Goal: Communication & Community: Answer question/provide support

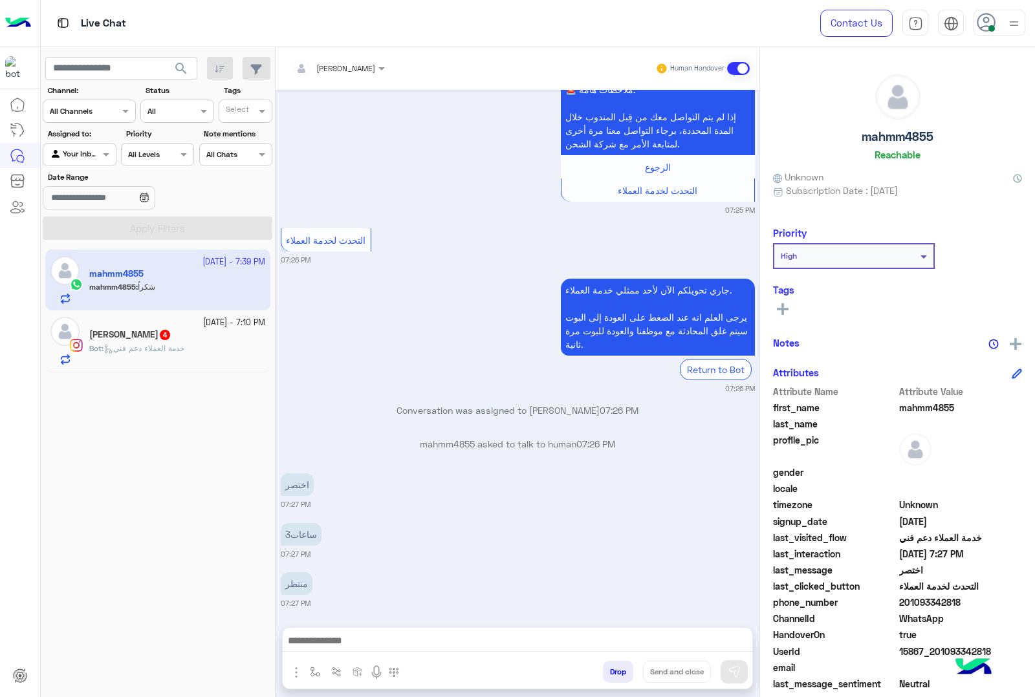
scroll to position [1854, 0]
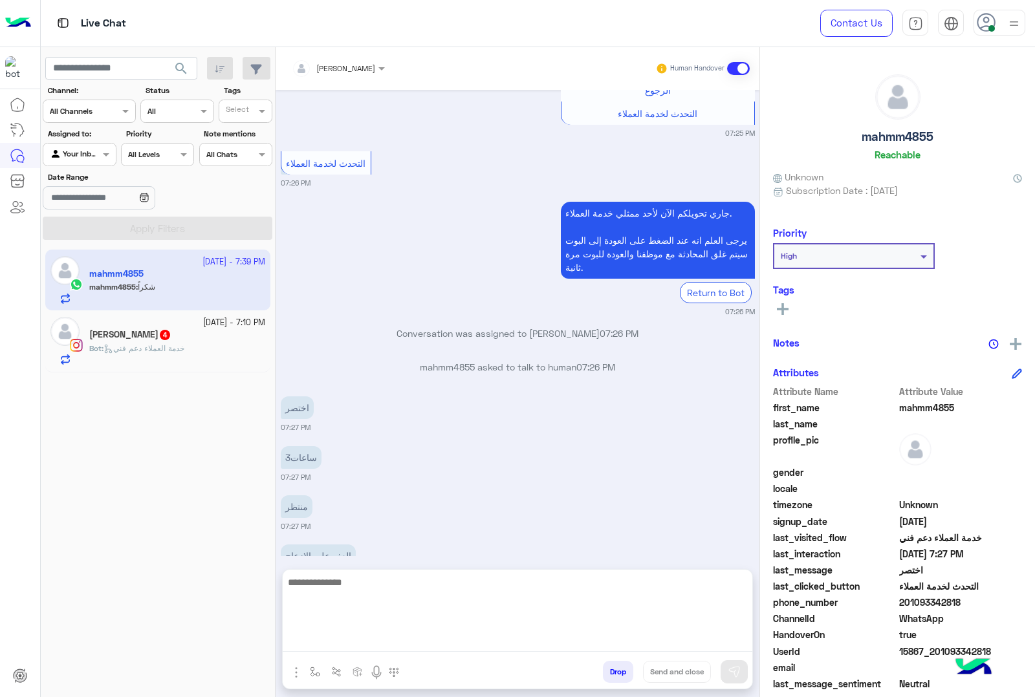
click at [415, 636] on textarea at bounding box center [518, 613] width 470 height 78
type textarea "**********"
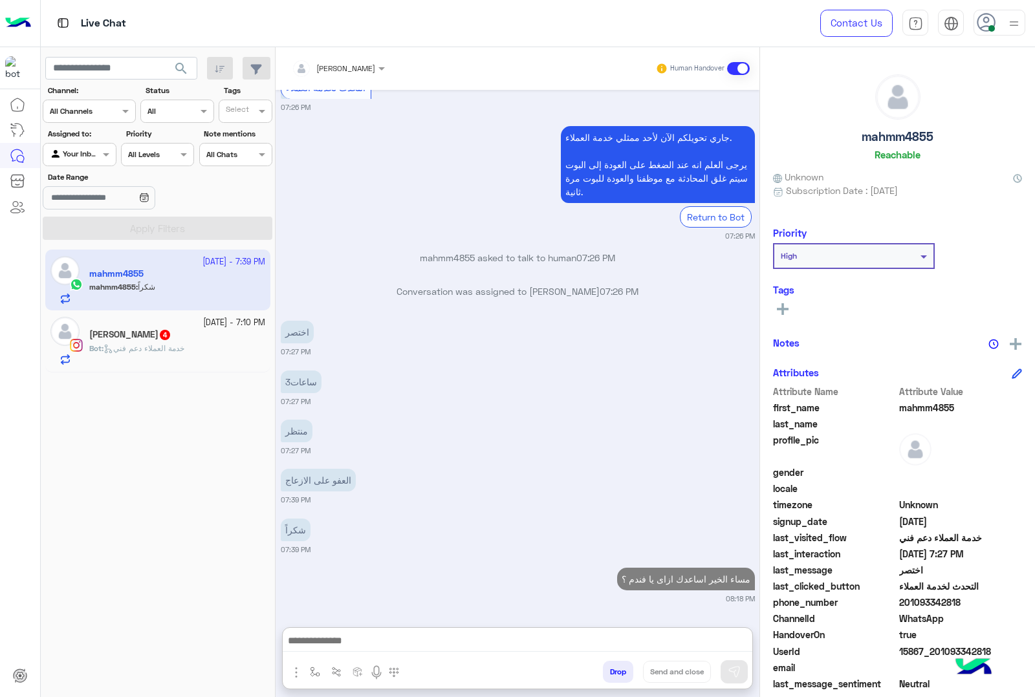
click at [109, 346] on icon at bounding box center [109, 349] width 10 height 10
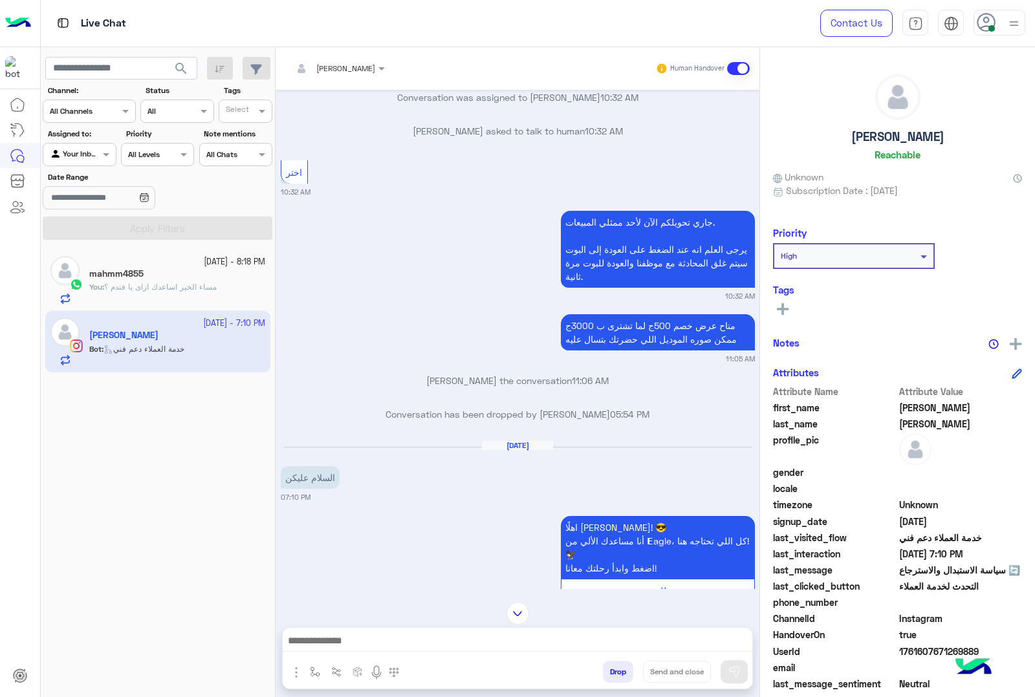
scroll to position [1168, 0]
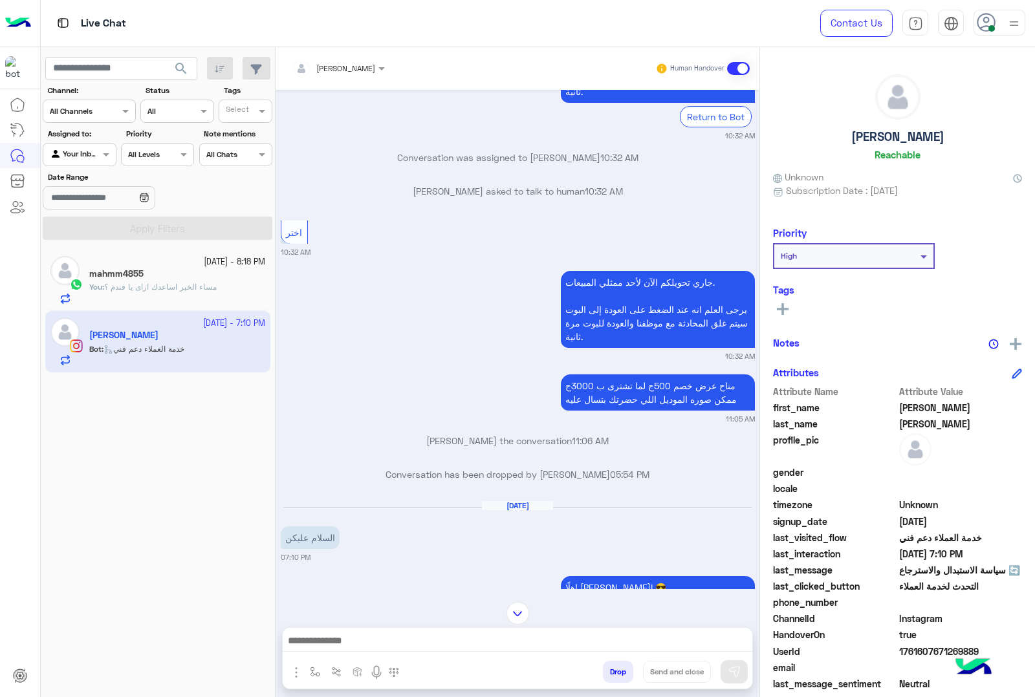
click at [346, 68] on input "text" at bounding box center [322, 67] width 60 height 12
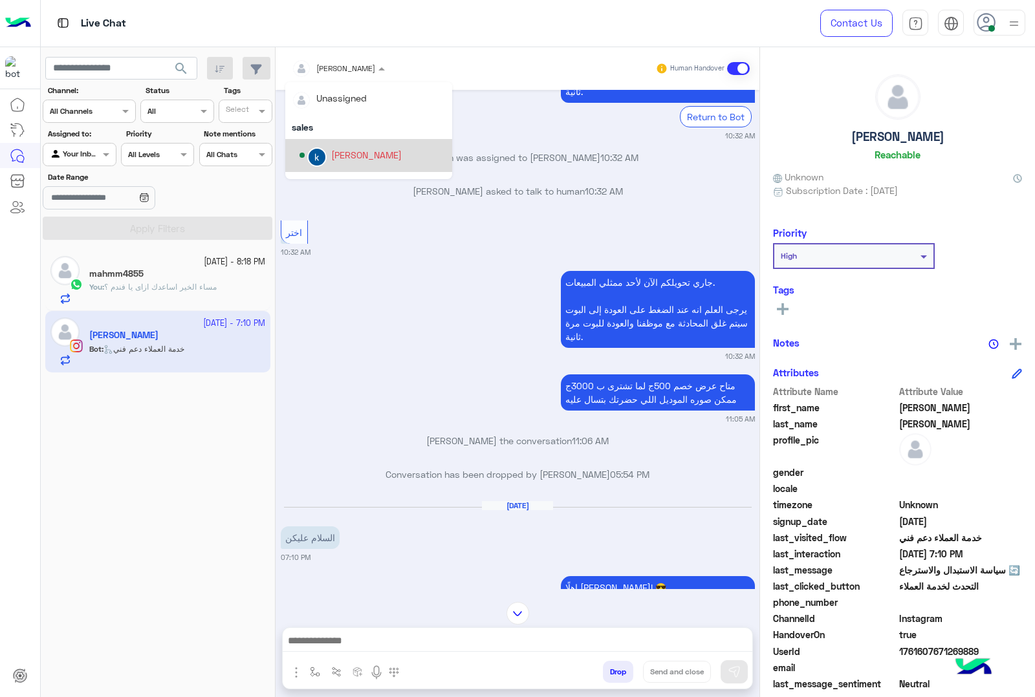
click at [358, 152] on div "[PERSON_NAME]" at bounding box center [366, 155] width 71 height 14
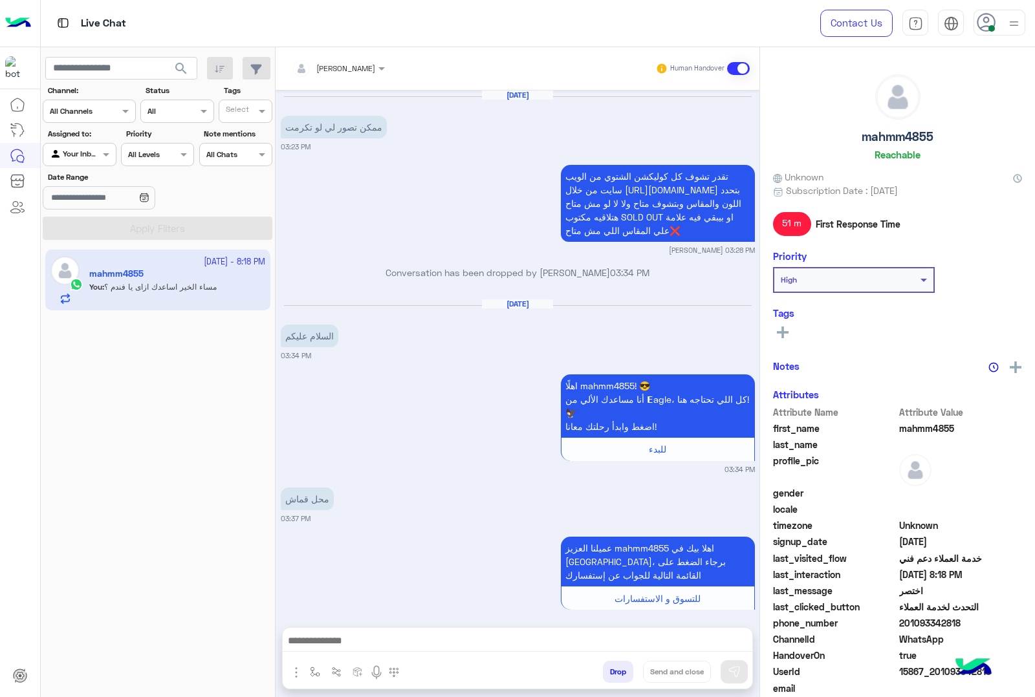
scroll to position [1590, 0]
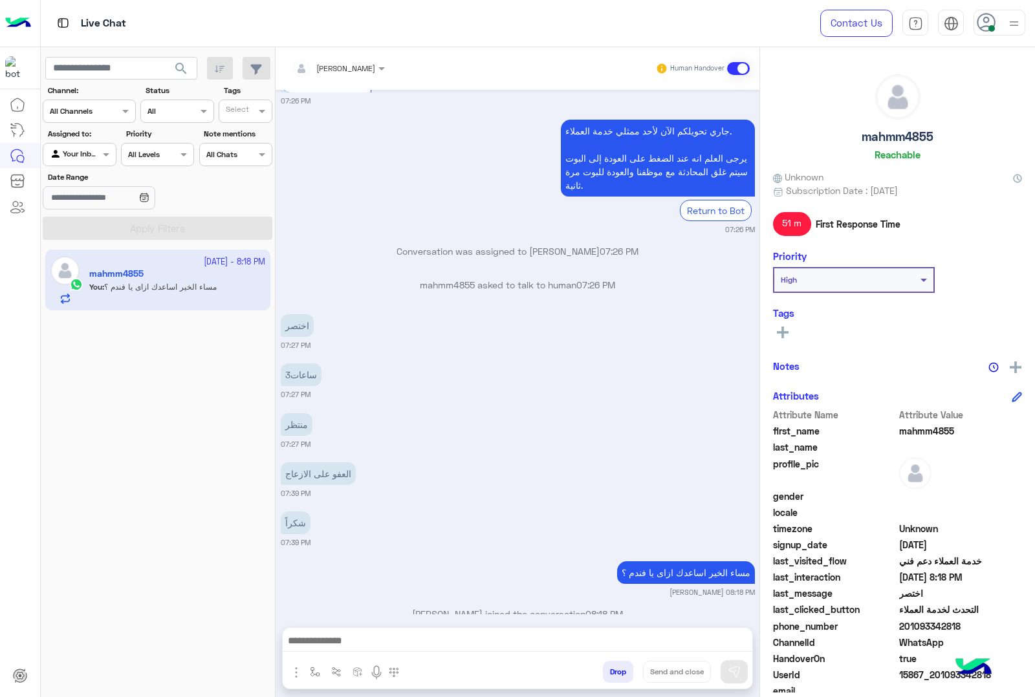
click at [891, 139] on h5 "mahmm4855" at bounding box center [898, 136] width 72 height 15
copy h5 "mahmm4855"
click at [920, 679] on span "15867_201093342818" at bounding box center [961, 675] width 124 height 14
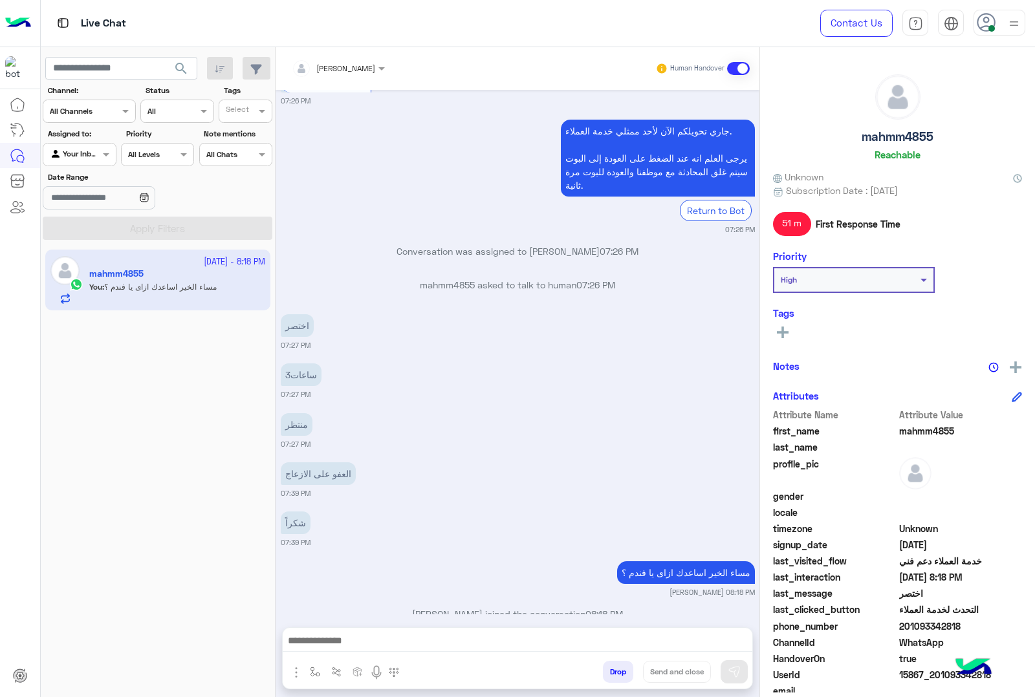
click at [920, 679] on span "15867_201093342818" at bounding box center [961, 675] width 124 height 14
copy span "15867_201093342818"
